Goal: Check status: Check status

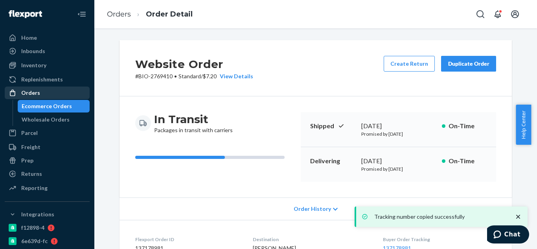
scroll to position [290, 0]
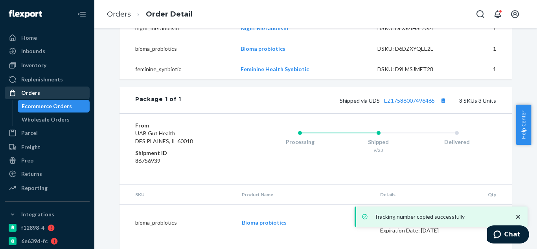
click at [45, 96] on div "Orders" at bounding box center [47, 92] width 83 height 11
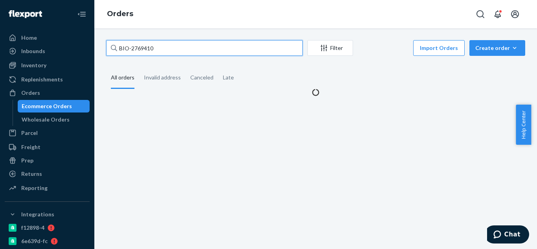
click at [220, 50] on input "BIO-2769410" at bounding box center [204, 48] width 197 height 16
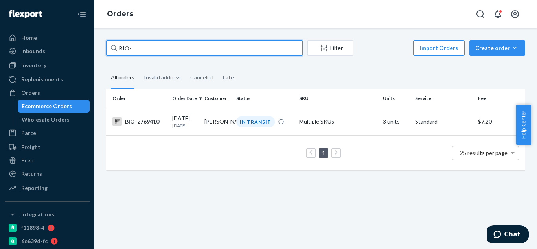
paste input "2764826"
type input "BIO-2764826"
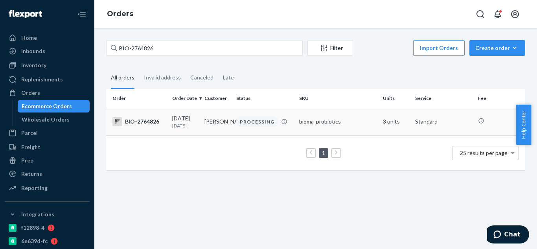
click at [146, 125] on div "BIO-2764826" at bounding box center [138, 121] width 53 height 9
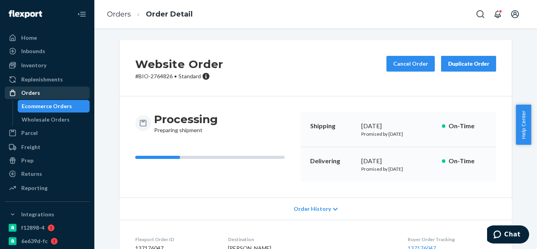
click at [44, 94] on div "Orders" at bounding box center [47, 92] width 83 height 11
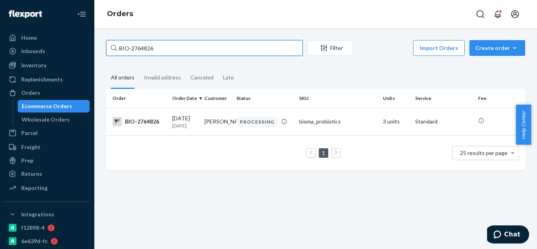
click at [223, 52] on input "BIO-2764826" at bounding box center [204, 48] width 197 height 16
paste input "2671600"
type input "BIO-2671600"
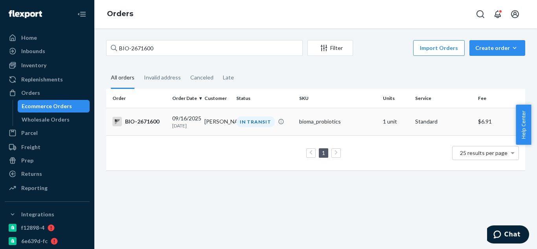
click at [148, 126] on div "BIO-2671600" at bounding box center [138, 121] width 53 height 9
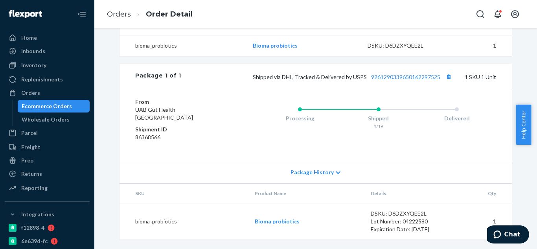
scroll to position [275, 0]
click at [446, 82] on button "Copy tracking number" at bounding box center [448, 77] width 10 height 10
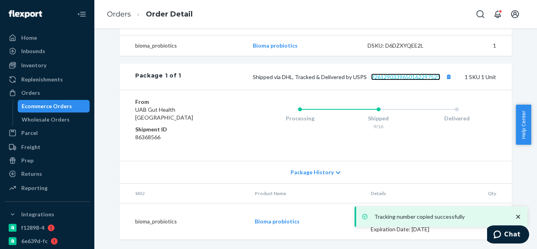
click at [411, 80] on link "9261290339650162297525" at bounding box center [405, 77] width 69 height 7
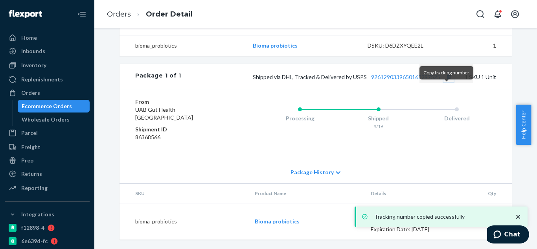
click at [447, 82] on button "Copy tracking number" at bounding box center [448, 77] width 10 height 10
click at [407, 82] on div "Shipped via DHL, Tracked & Delivered by USPS 9261290339650162297525 1 SKU 1 Unit" at bounding box center [338, 77] width 315 height 10
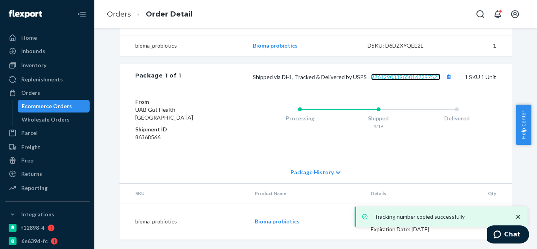
click at [410, 80] on link "9261290339650162297525" at bounding box center [405, 77] width 69 height 7
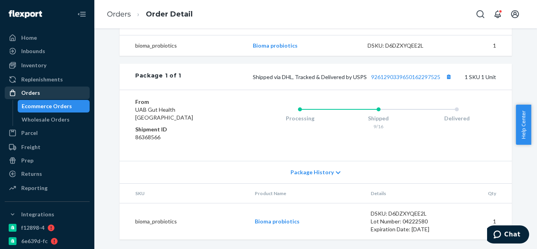
click at [40, 92] on div "Orders" at bounding box center [47, 92] width 83 height 11
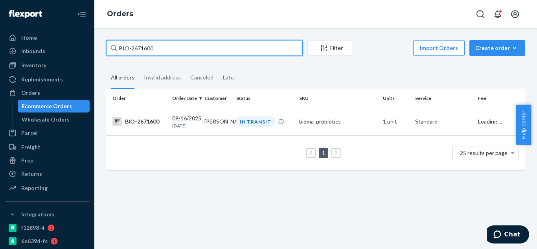
click at [166, 50] on input "BIO-2671600" at bounding box center [204, 48] width 197 height 16
paste input "2776405"
type input "BIO-2776405"
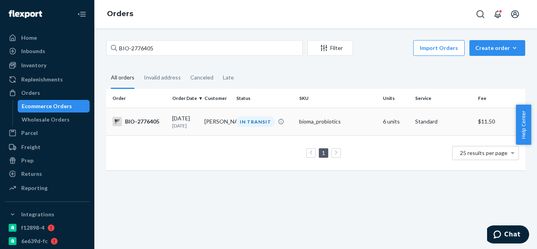
click at [148, 123] on div "BIO-2776405" at bounding box center [138, 121] width 53 height 9
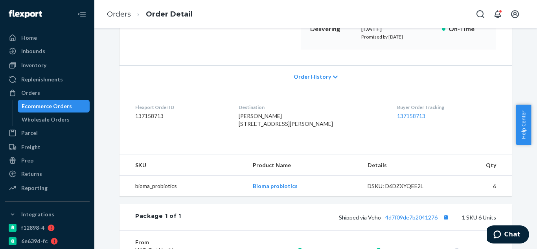
scroll to position [236, 0]
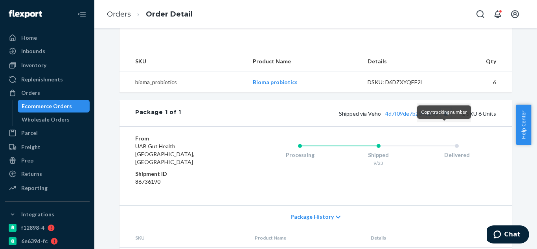
click at [443, 118] on button "Copy tracking number" at bounding box center [446, 113] width 10 height 10
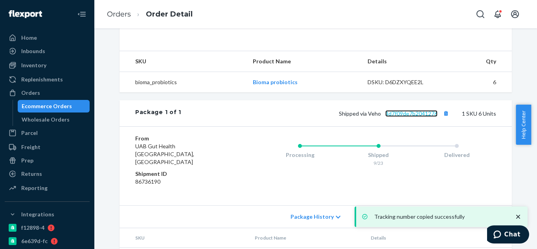
click at [420, 117] on link "4d7f09de7b2041276" at bounding box center [411, 113] width 52 height 7
click at [445, 118] on button "Copy tracking number" at bounding box center [446, 113] width 10 height 10
click at [420, 117] on link "4d7f09de7b2041276" at bounding box center [411, 113] width 52 height 7
